Goal: Transaction & Acquisition: Purchase product/service

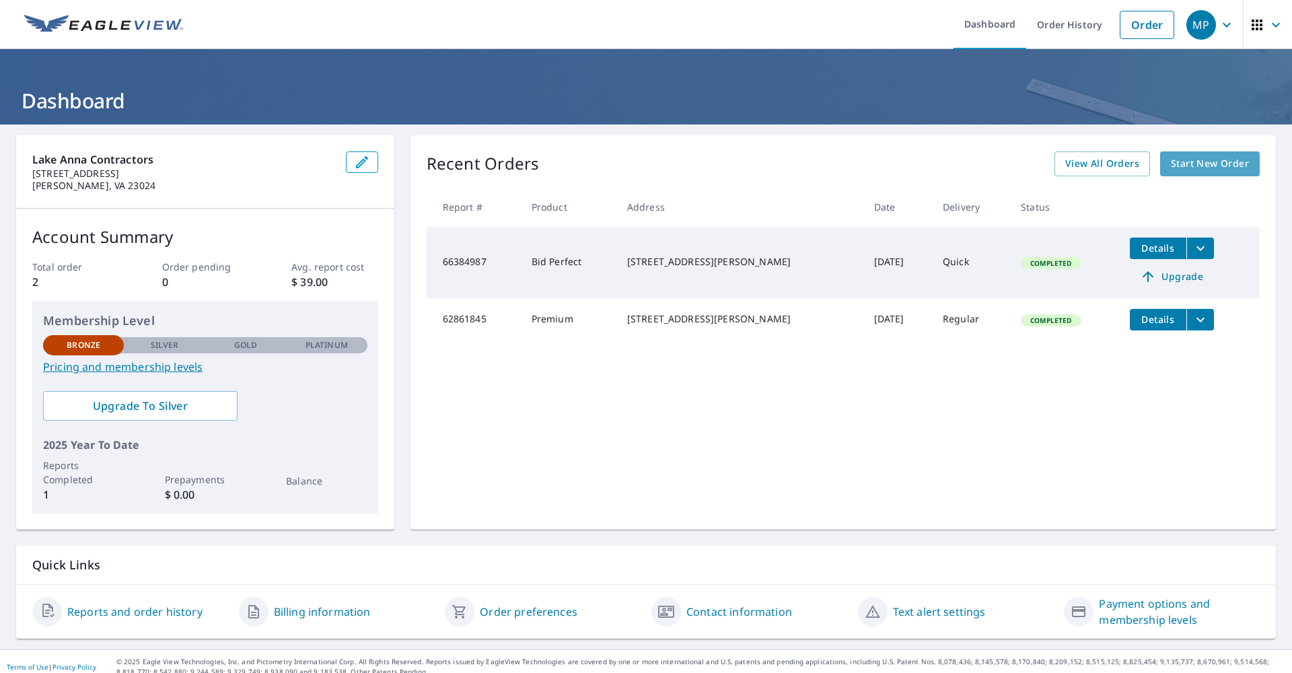
click at [1172, 164] on span "Start New Order" at bounding box center [1210, 163] width 78 height 17
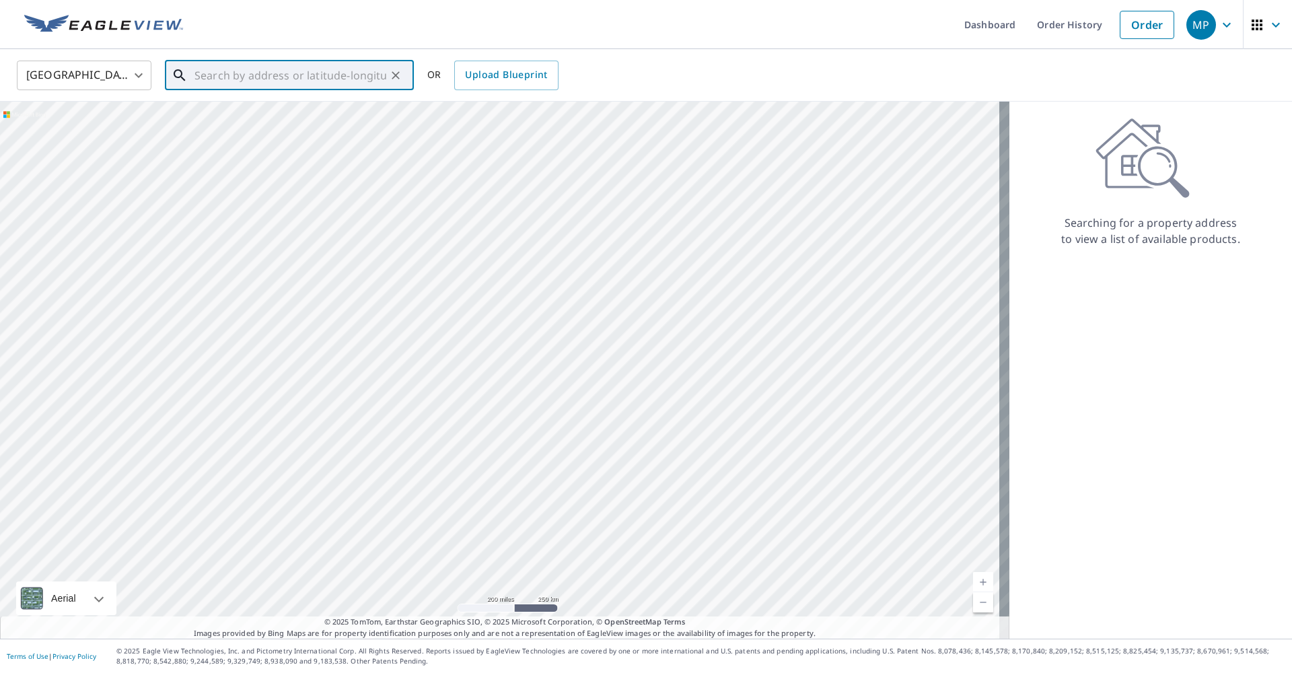
click at [308, 81] on input "text" at bounding box center [291, 76] width 192 height 38
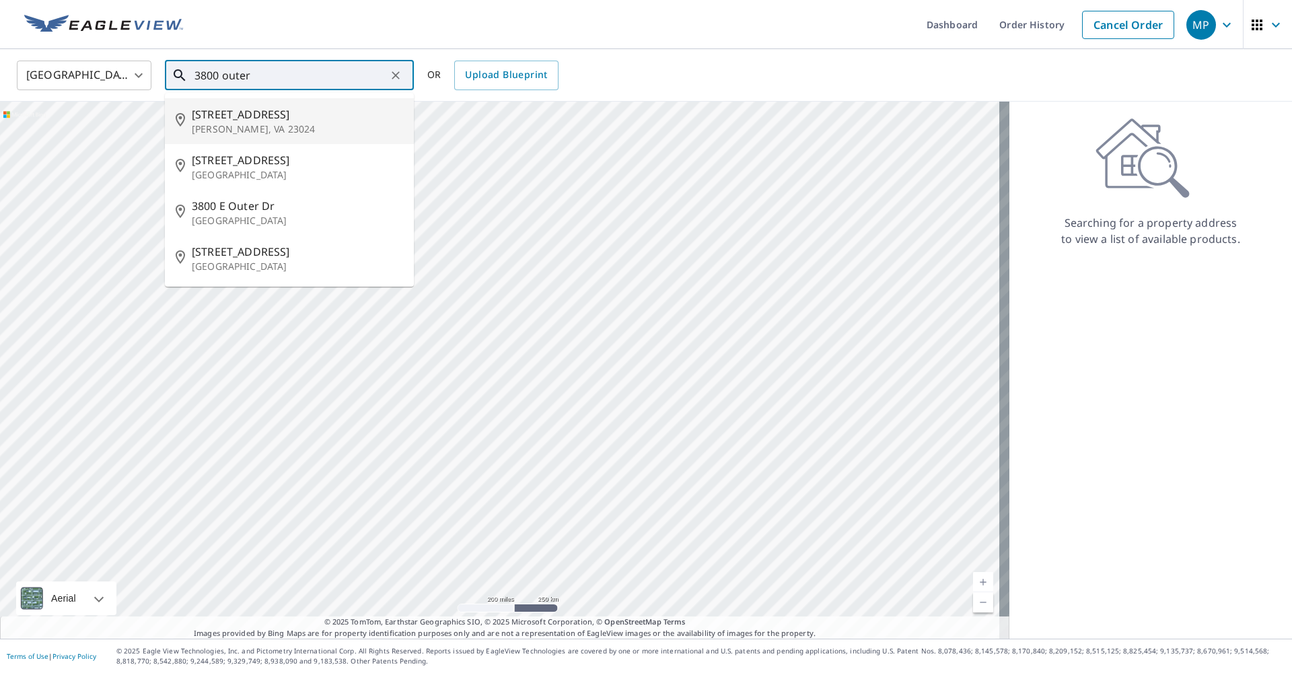
click at [261, 116] on span "[STREET_ADDRESS]" at bounding box center [297, 114] width 211 height 16
type input "[STREET_ADDRESS][PERSON_NAME]"
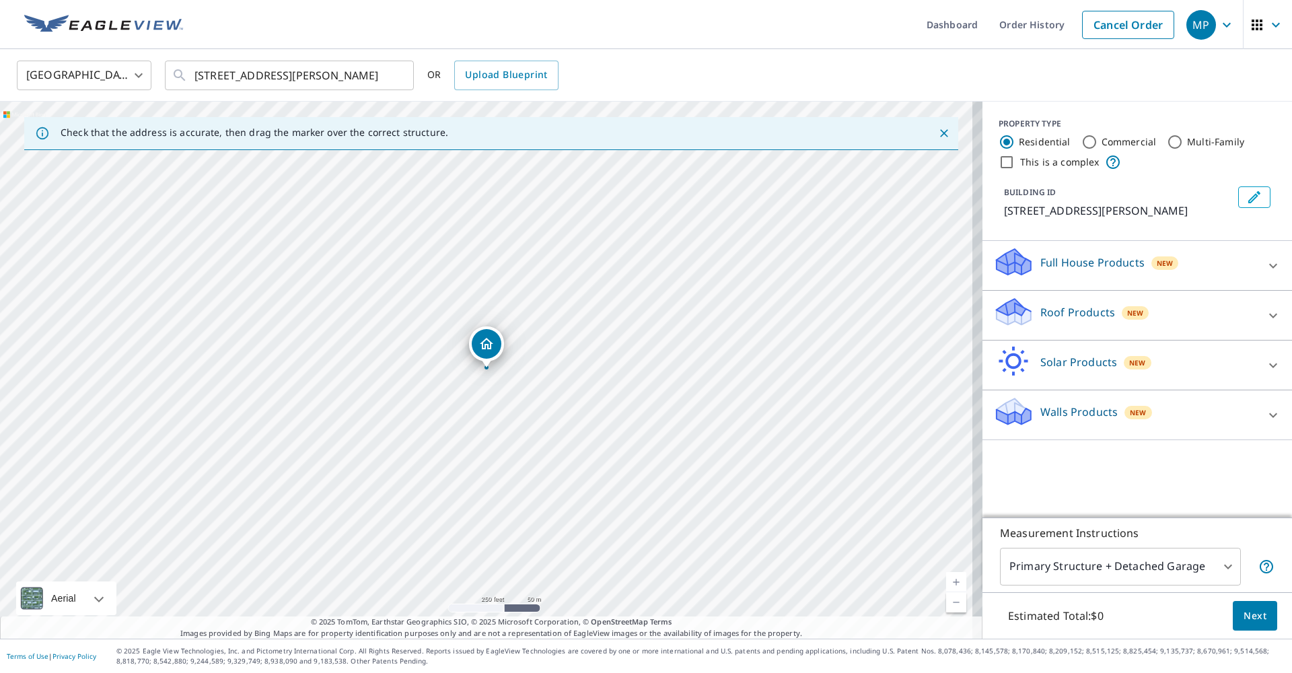
click at [1098, 306] on p "Roof Products" at bounding box center [1078, 312] width 75 height 16
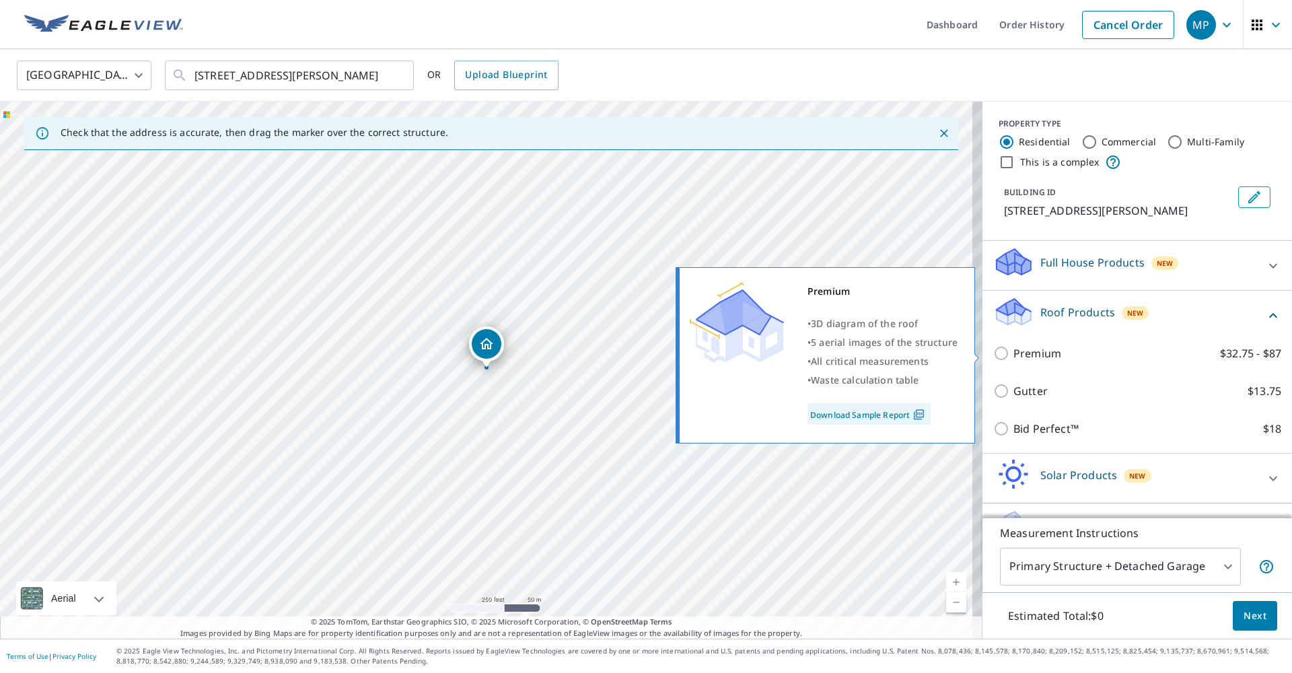
click at [994, 354] on input "Premium $32.75 - $87" at bounding box center [1004, 353] width 20 height 16
checkbox input "true"
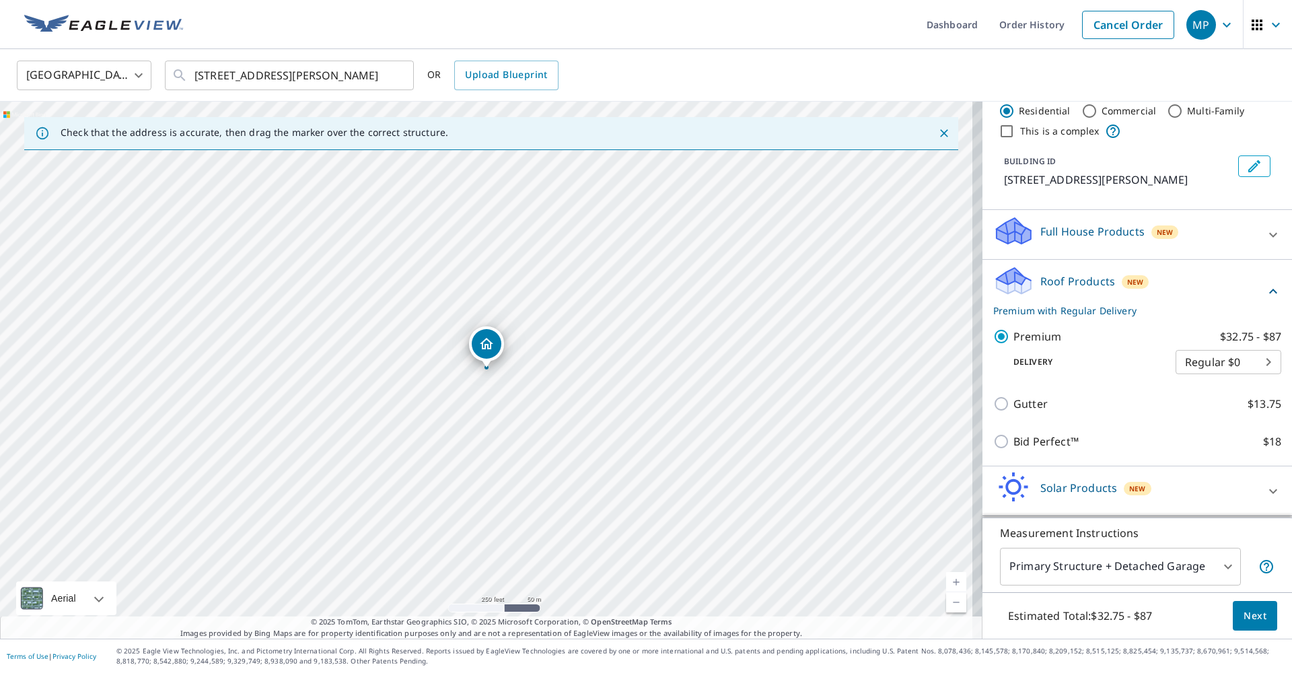
scroll to position [79, 0]
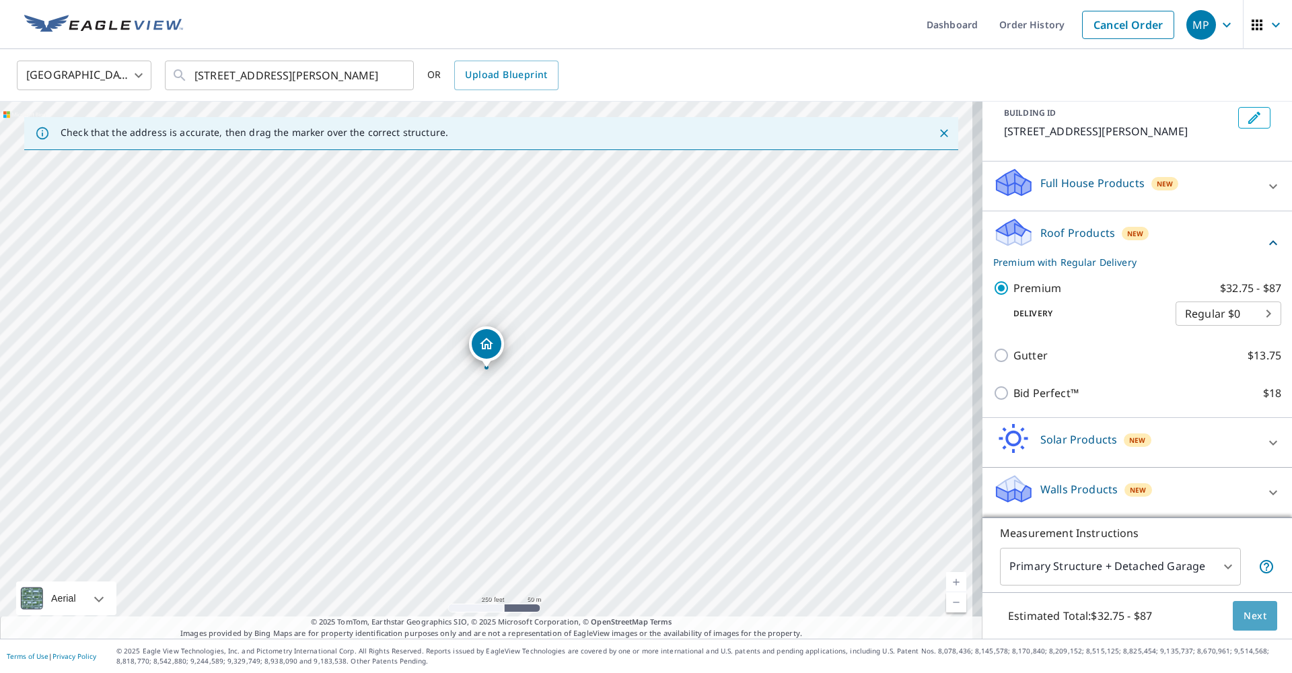
click at [1253, 625] on button "Next" at bounding box center [1255, 616] width 44 height 30
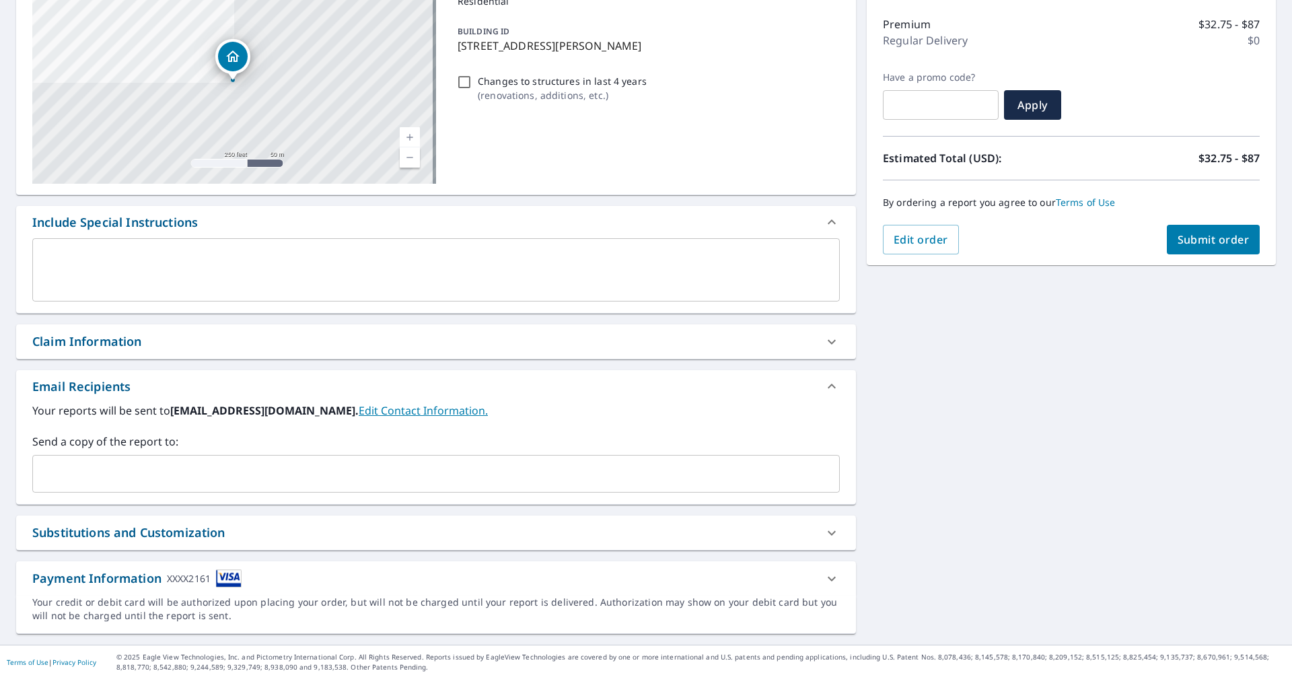
scroll to position [18, 0]
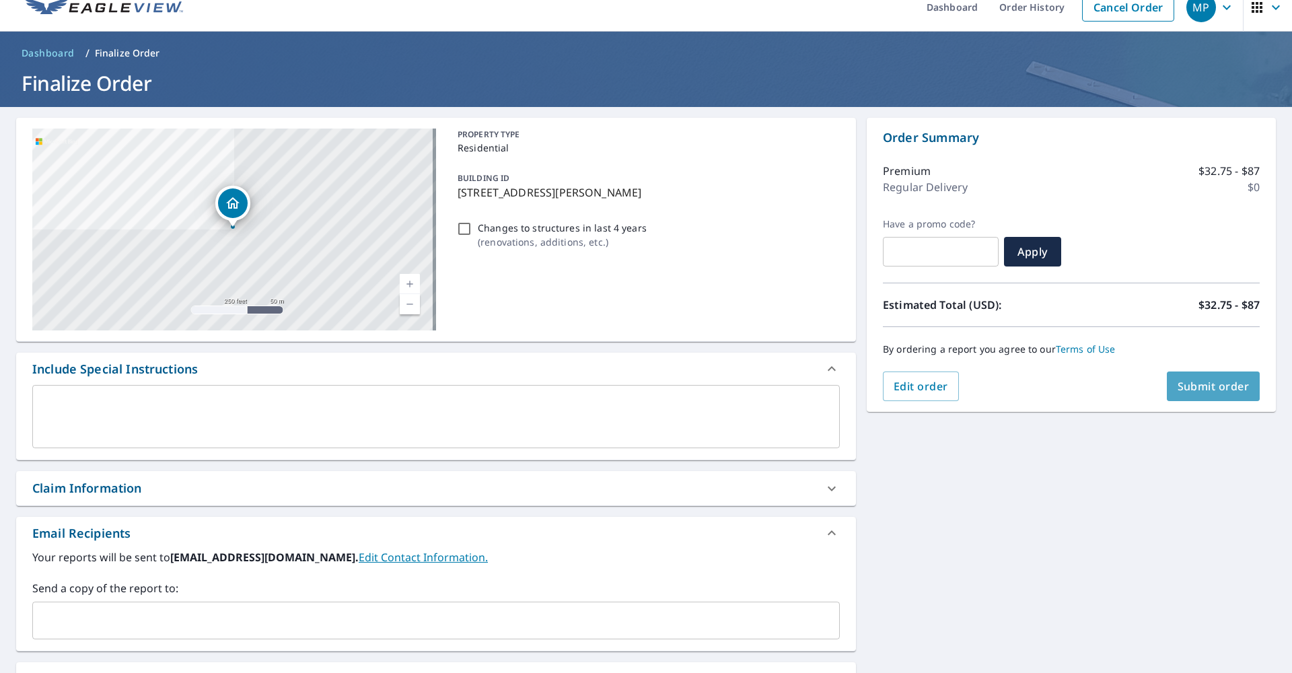
click at [1193, 386] on span "Submit order" at bounding box center [1214, 386] width 72 height 15
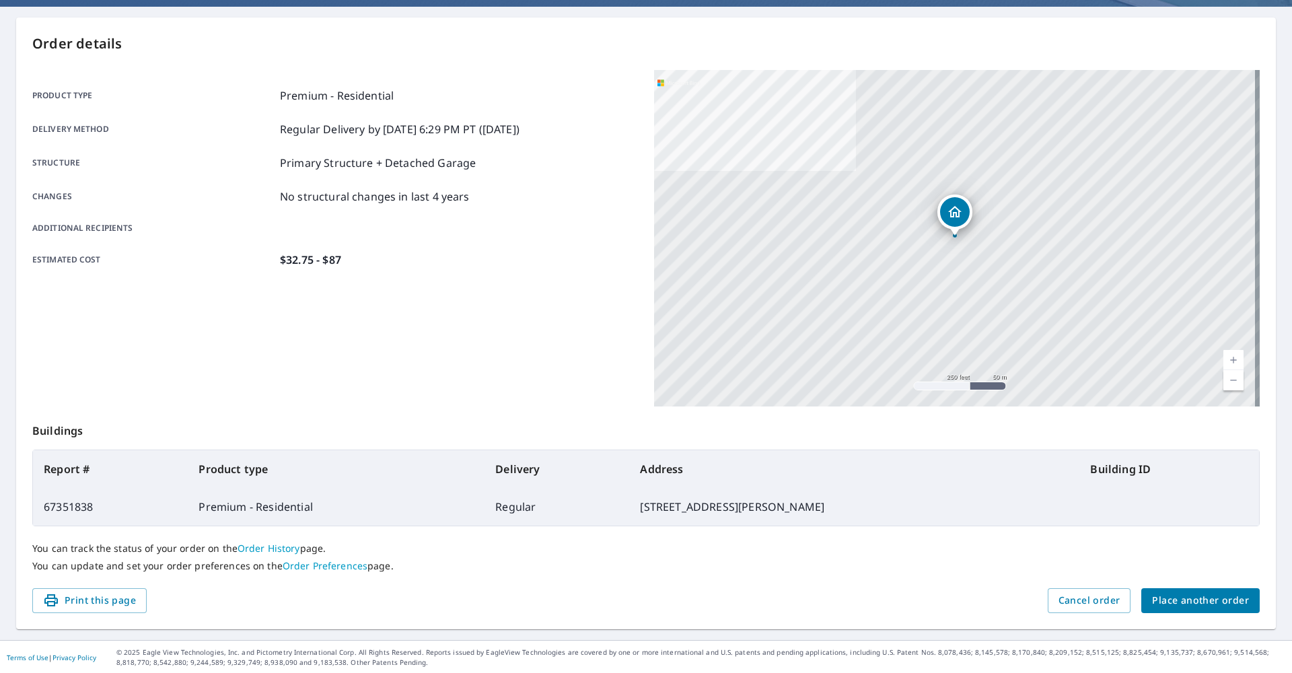
scroll to position [118, 0]
click at [1174, 598] on span "Place another order" at bounding box center [1200, 600] width 97 height 17
